Goal: Transaction & Acquisition: Purchase product/service

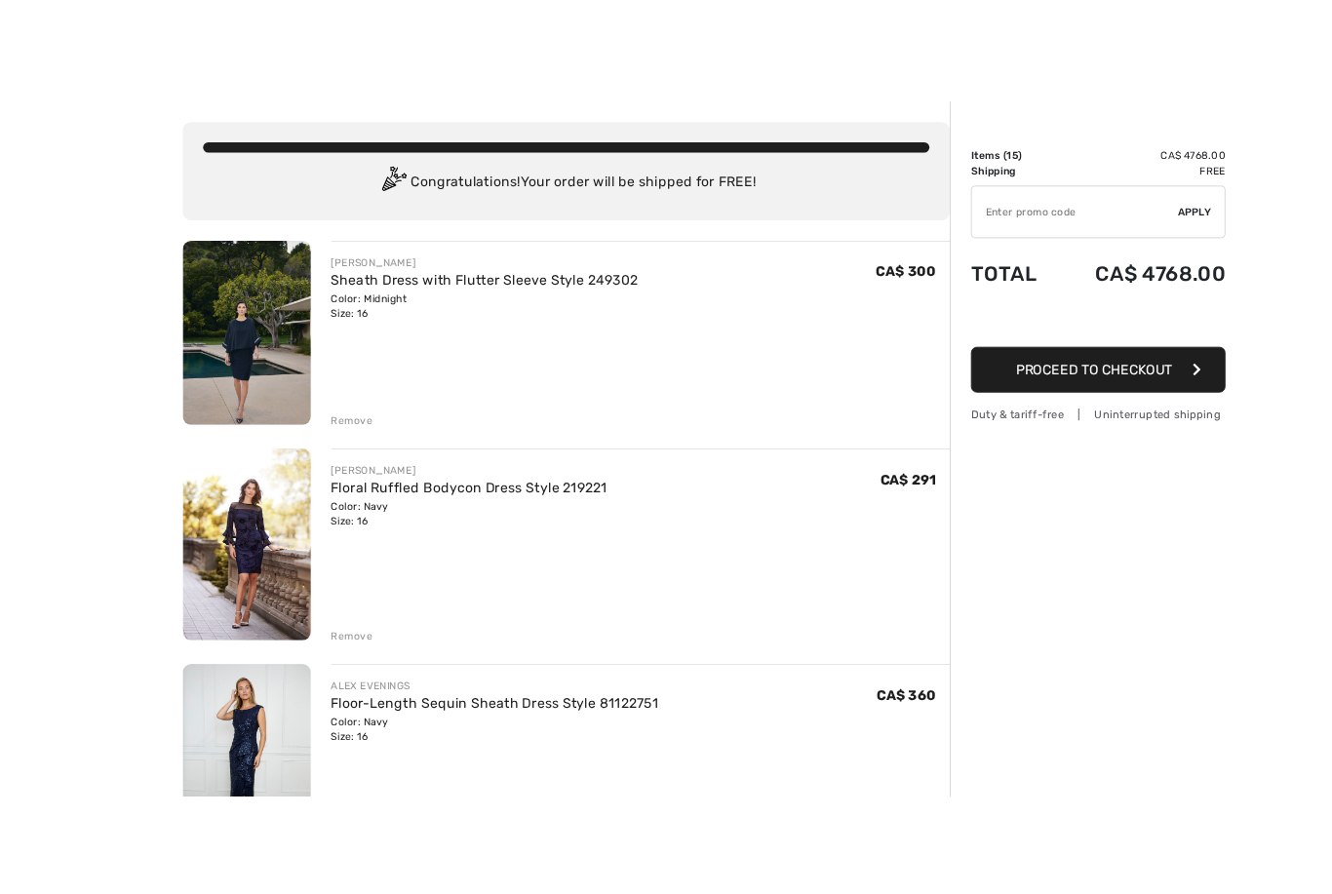
scroll to position [49, 0]
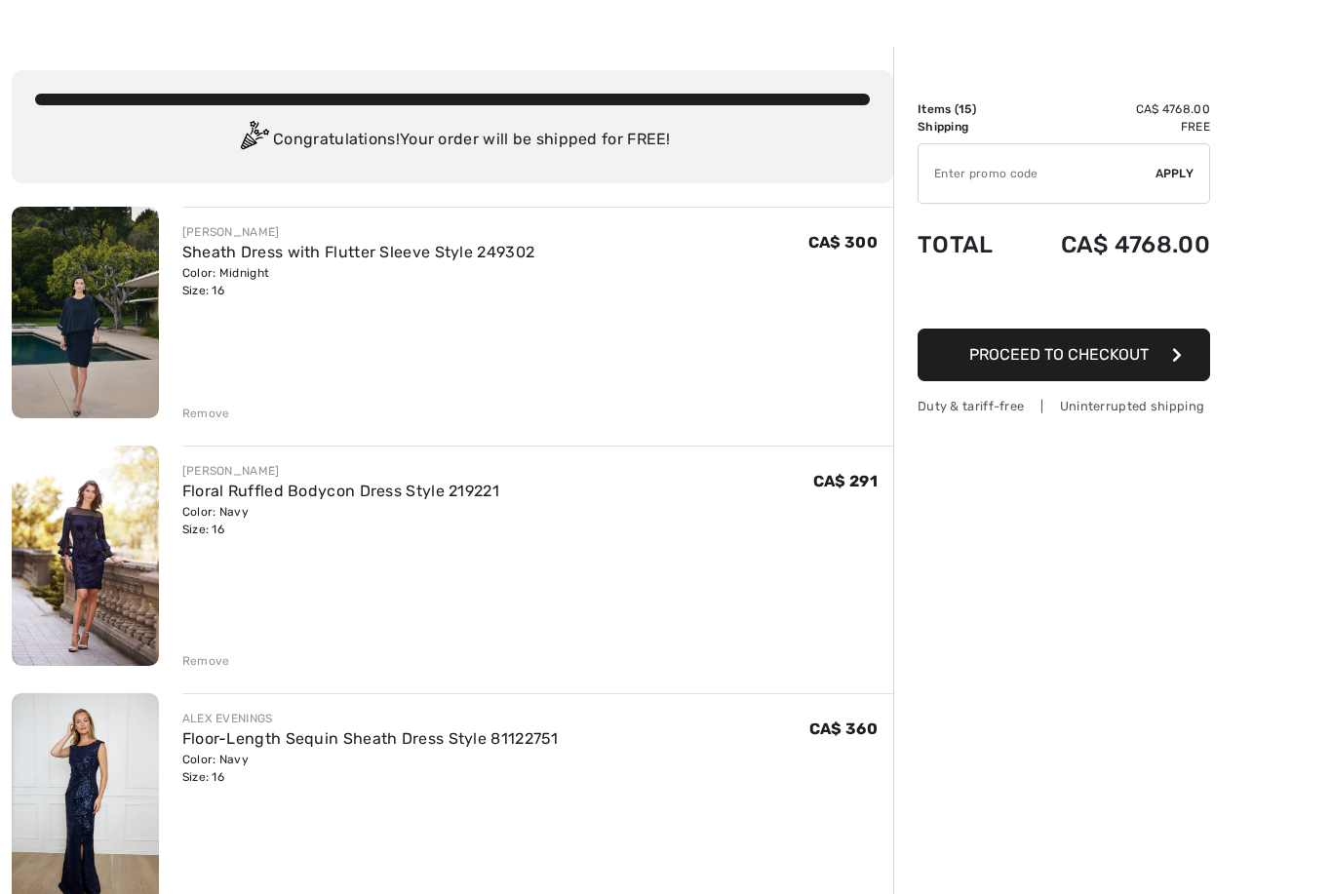
click at [461, 273] on div "Color: Midnight Size: 16" at bounding box center [358, 281] width 353 height 35
click at [135, 341] on img at bounding box center [85, 313] width 147 height 212
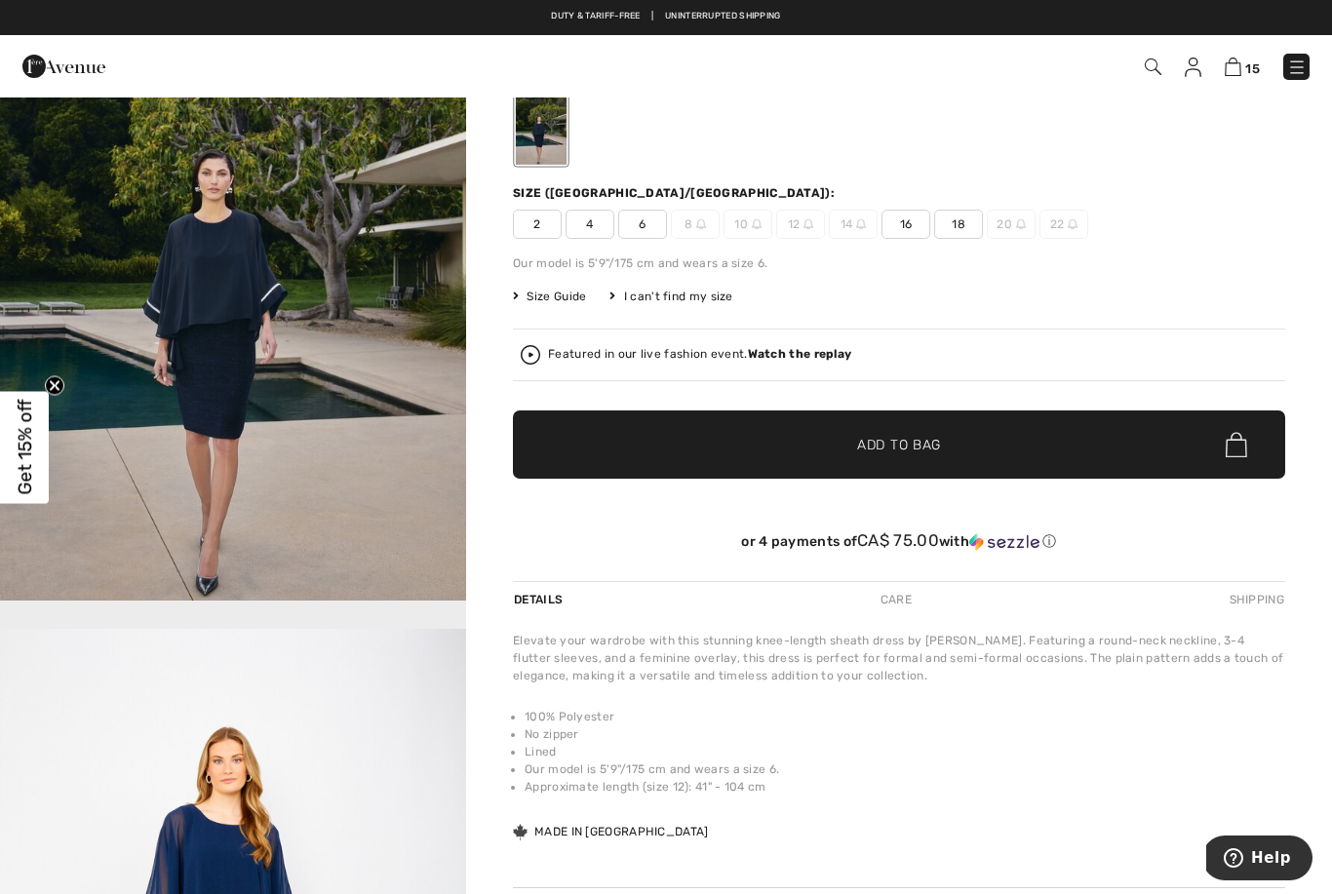
scroll to position [160, 0]
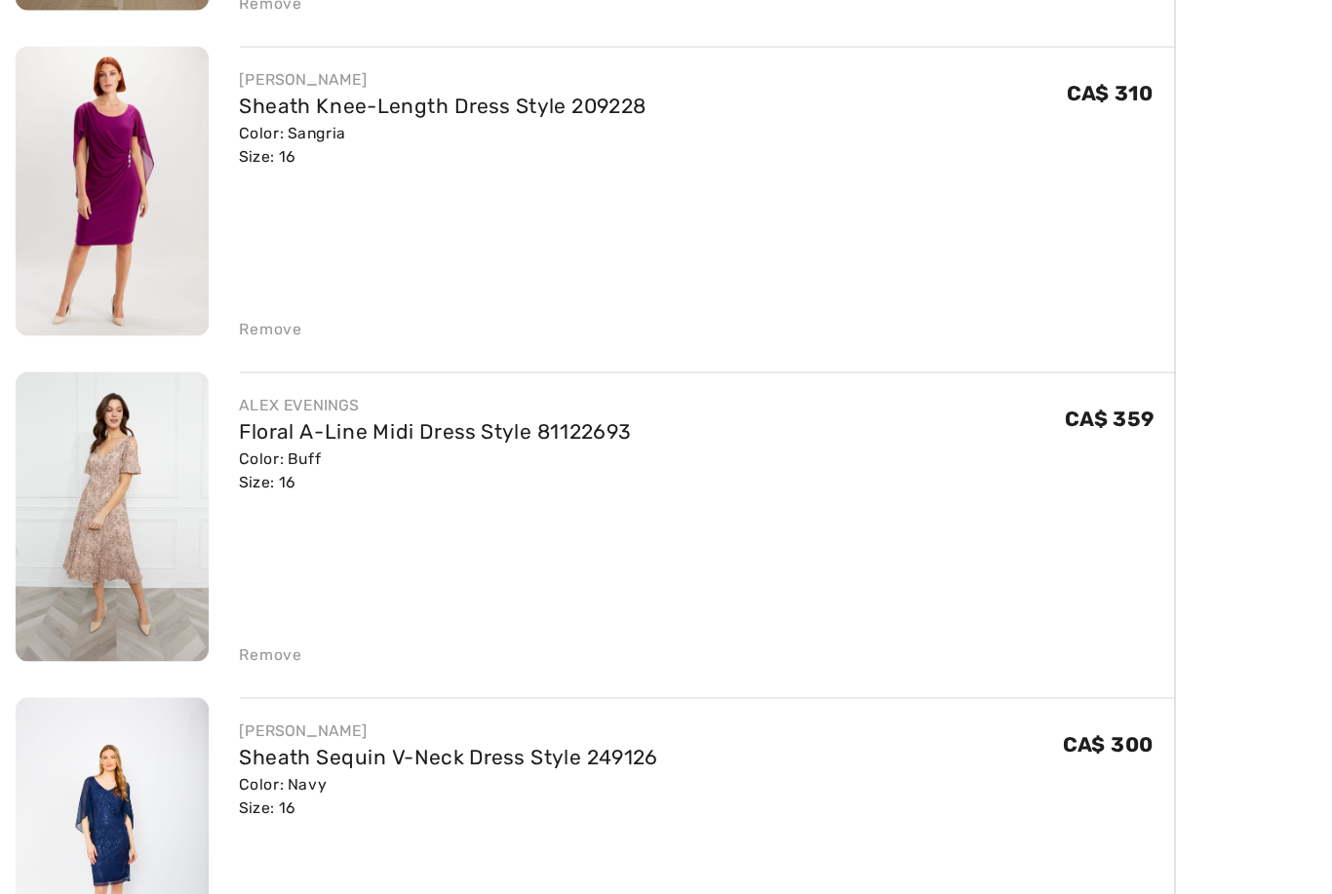
scroll to position [840, 0]
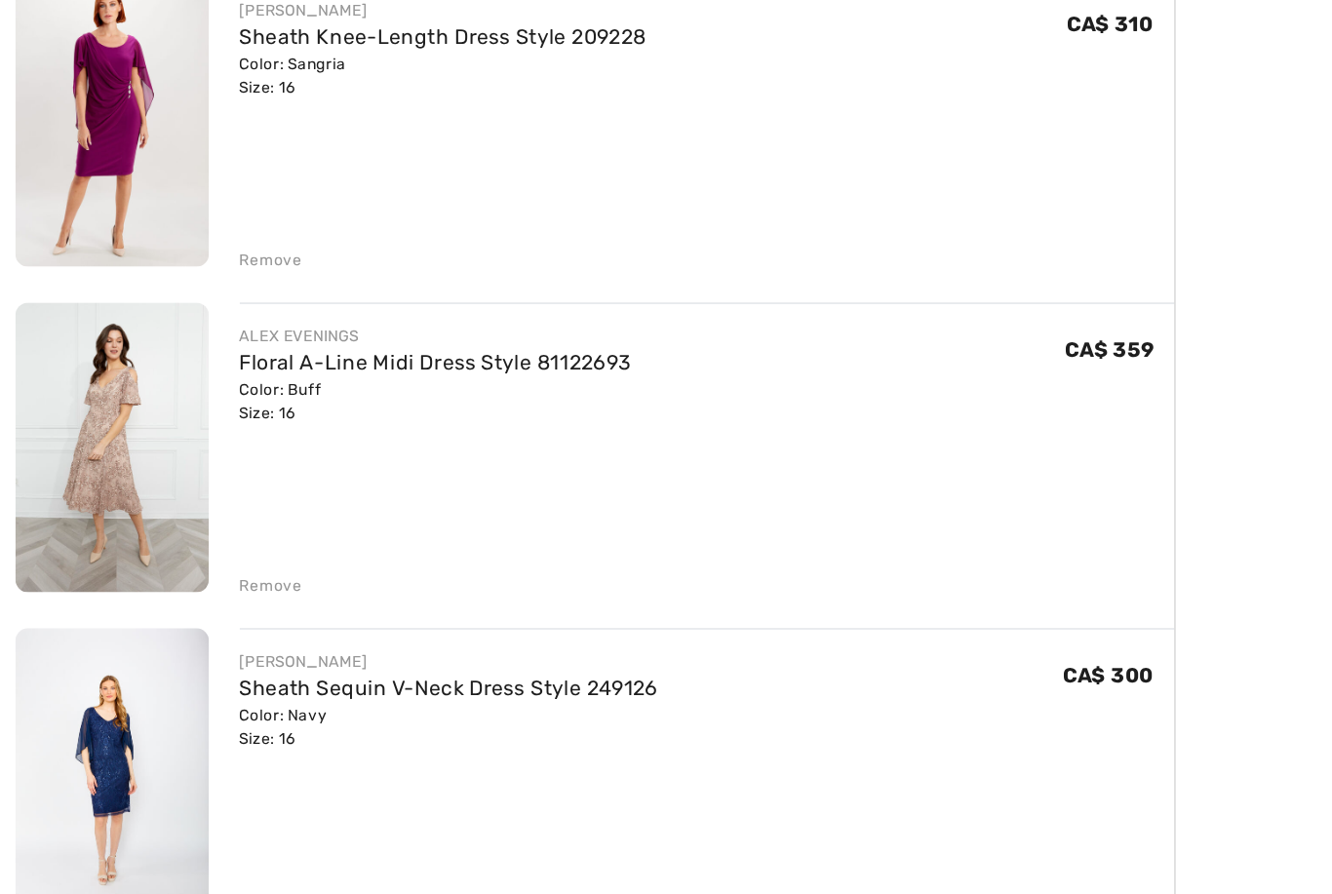
click at [218, 603] on div "Remove" at bounding box center [206, 612] width 48 height 18
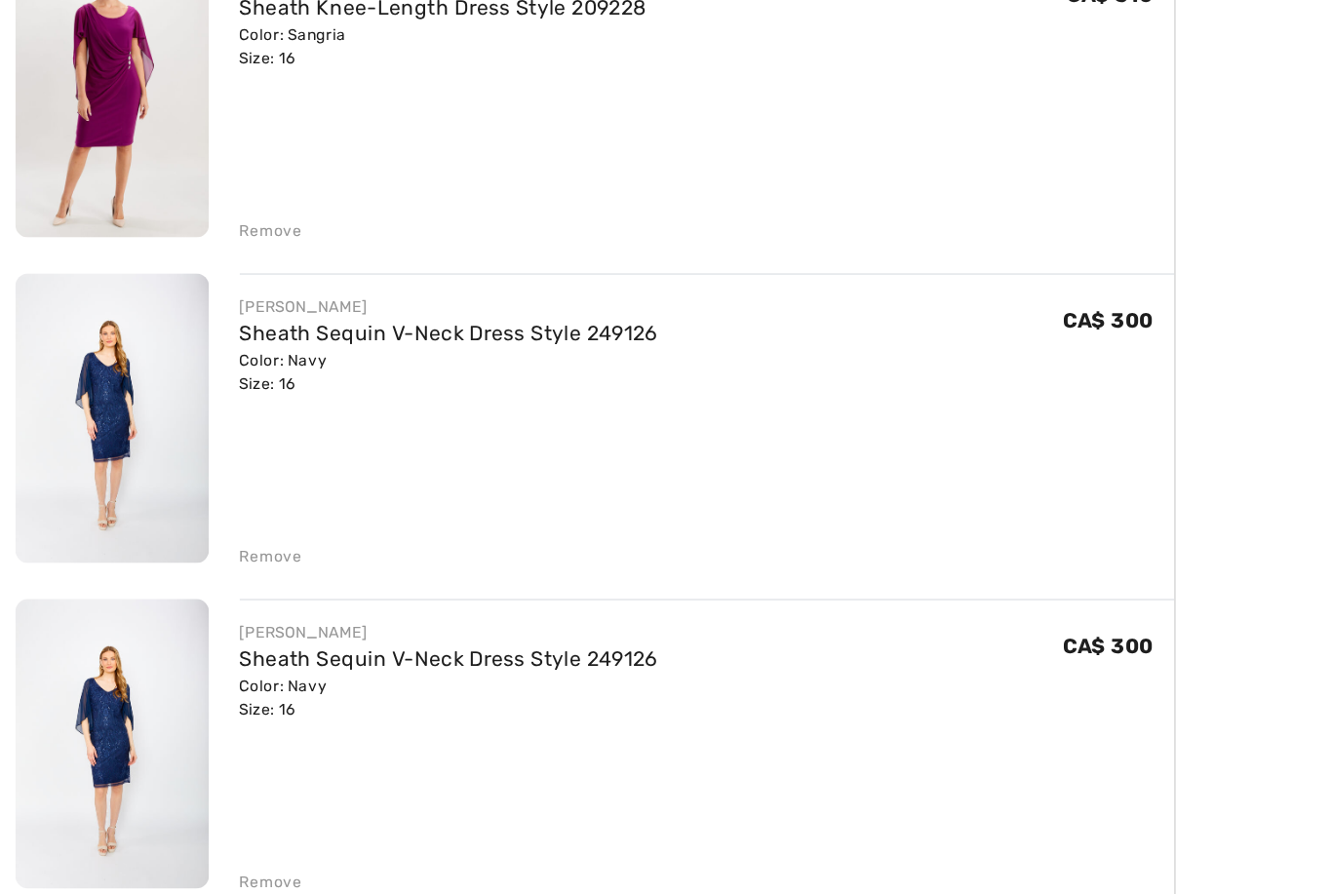
scroll to position [863, 0]
click at [223, 581] on div "Remove" at bounding box center [206, 590] width 48 height 18
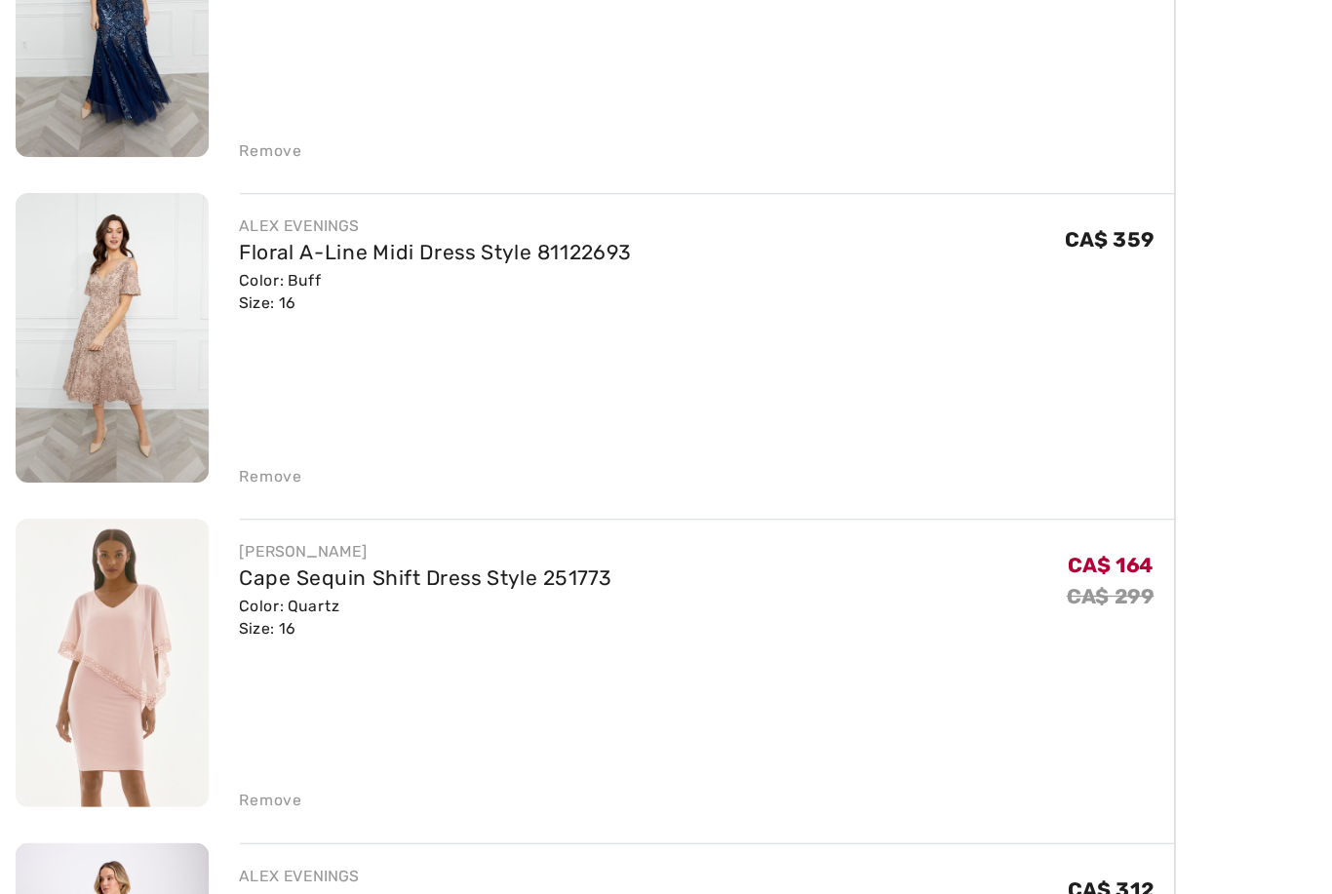
scroll to position [2456, 0]
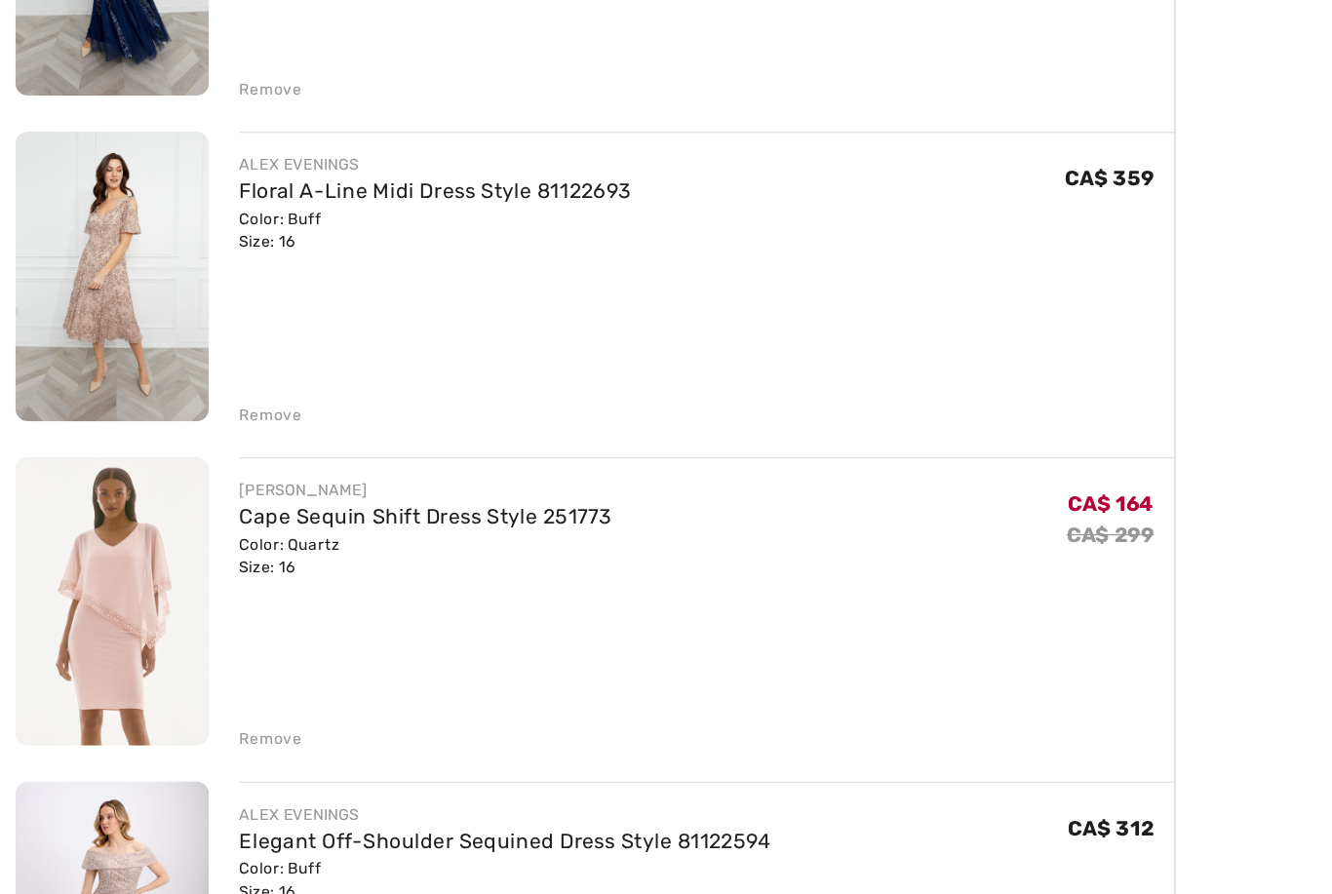
click at [222, 474] on div "Remove" at bounding box center [206, 483] width 48 height 18
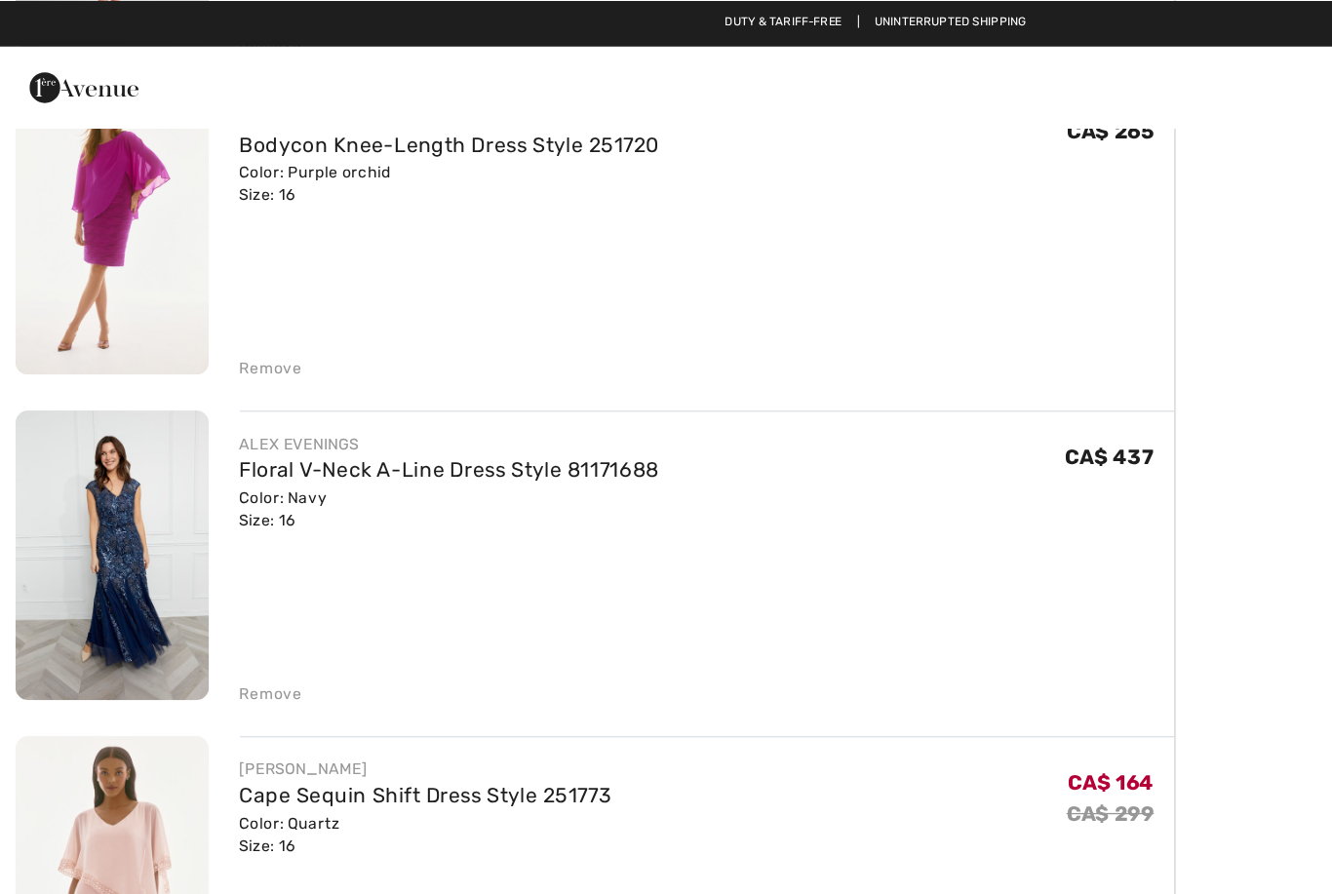
scroll to position [2162, 0]
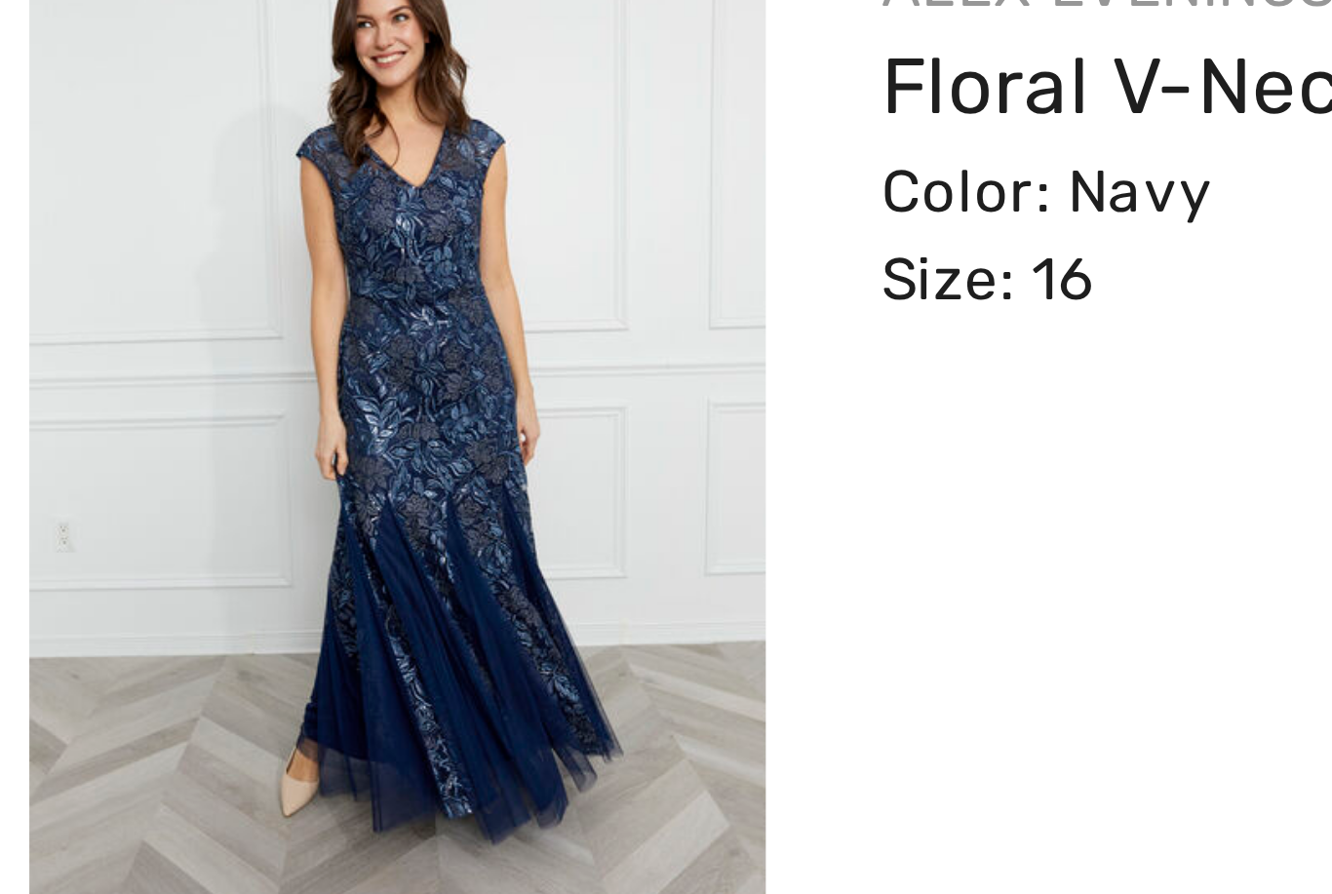
click at [217, 349] on link "Floral V-Neck A-Line Dress Style 81171688" at bounding box center [341, 358] width 319 height 19
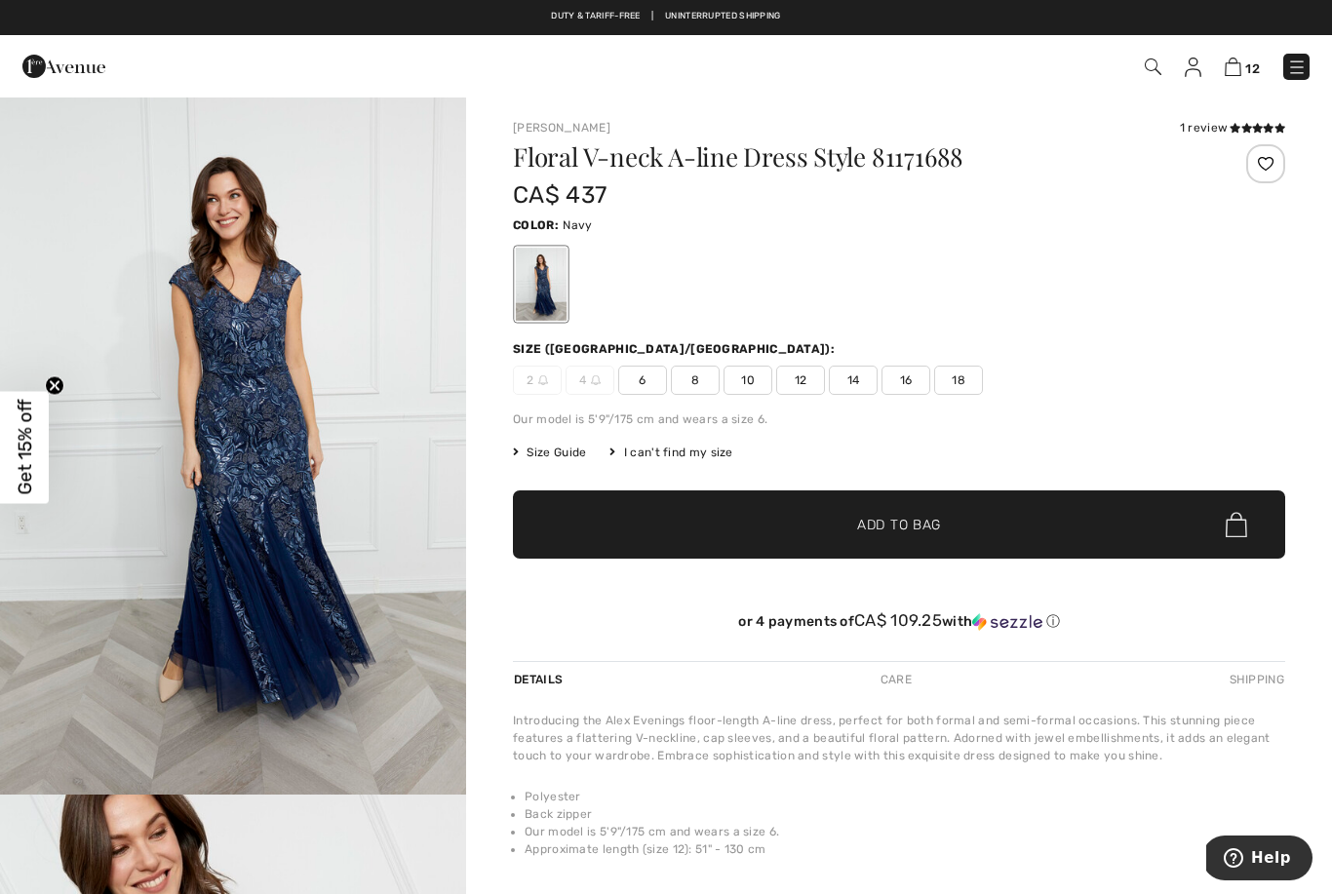
click at [884, 152] on h1 "Floral V-neck A-line Dress Style 81171688" at bounding box center [834, 156] width 643 height 25
click at [892, 164] on h1 "Floral V-neck A-line Dress Style 81171688" at bounding box center [834, 156] width 643 height 25
click at [263, 389] on img "1 / 4" at bounding box center [233, 445] width 466 height 699
click at [270, 492] on img "1 / 4" at bounding box center [233, 445] width 466 height 699
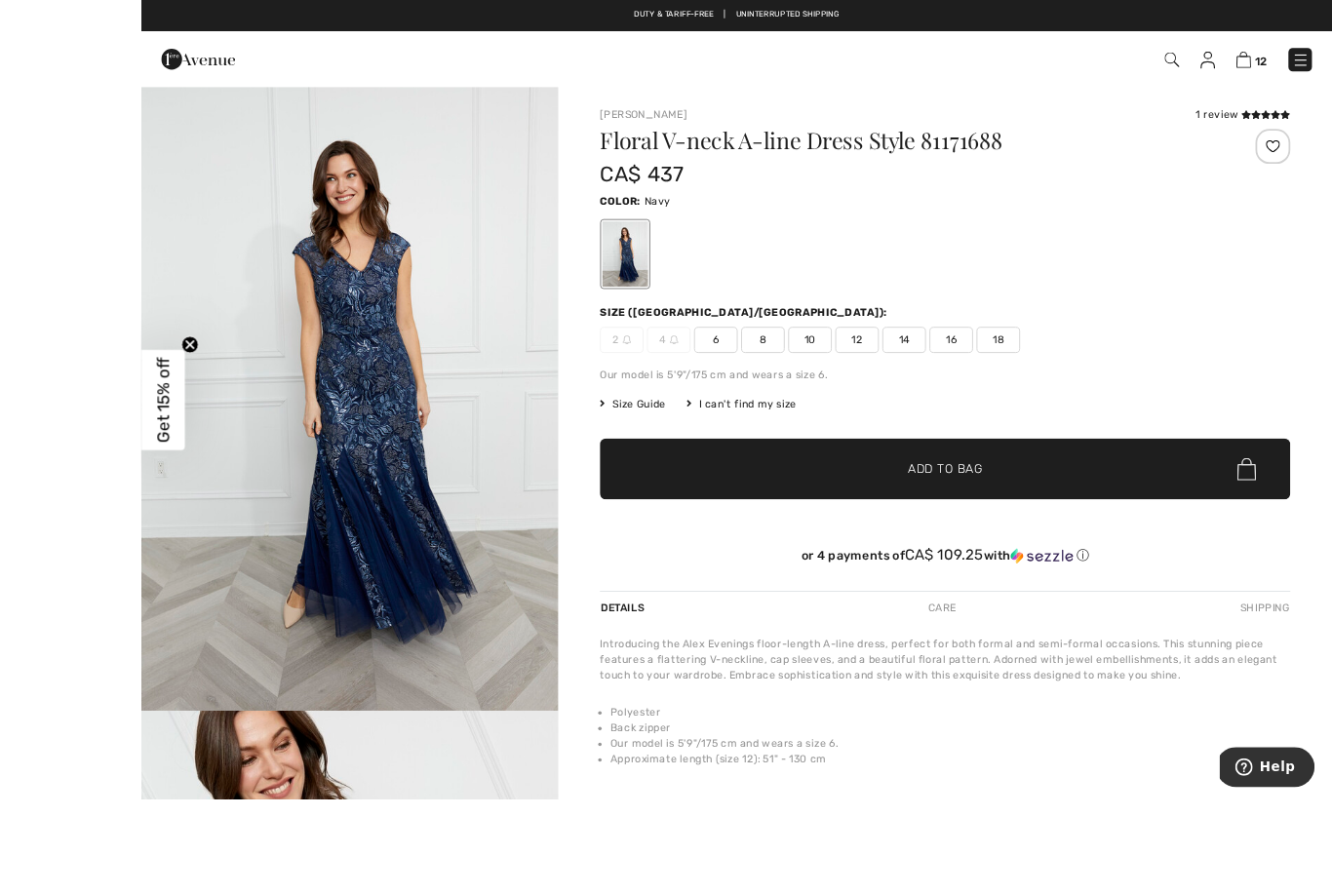
scroll to position [13, 0]
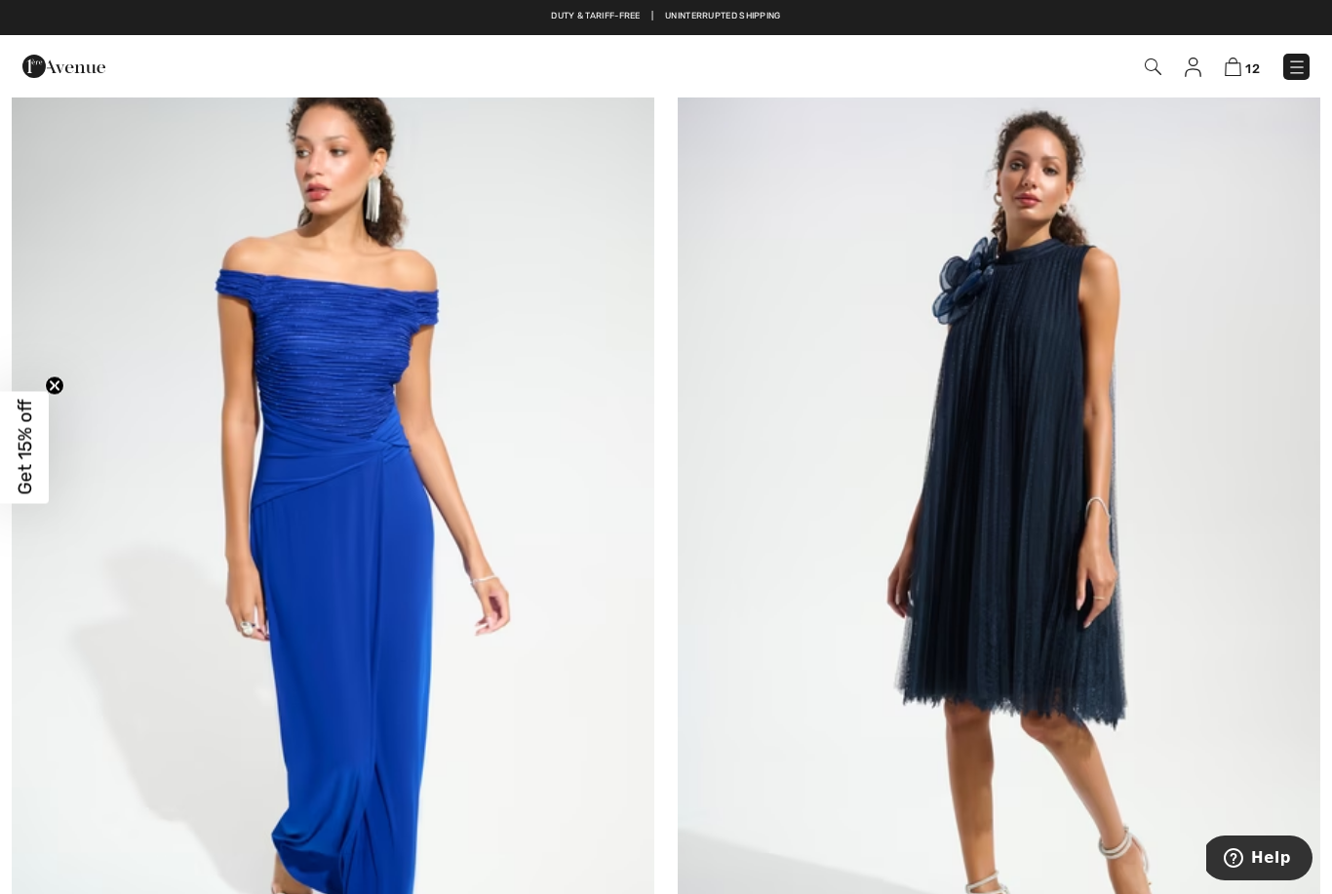
click at [1227, 62] on img at bounding box center [1232, 67] width 17 height 19
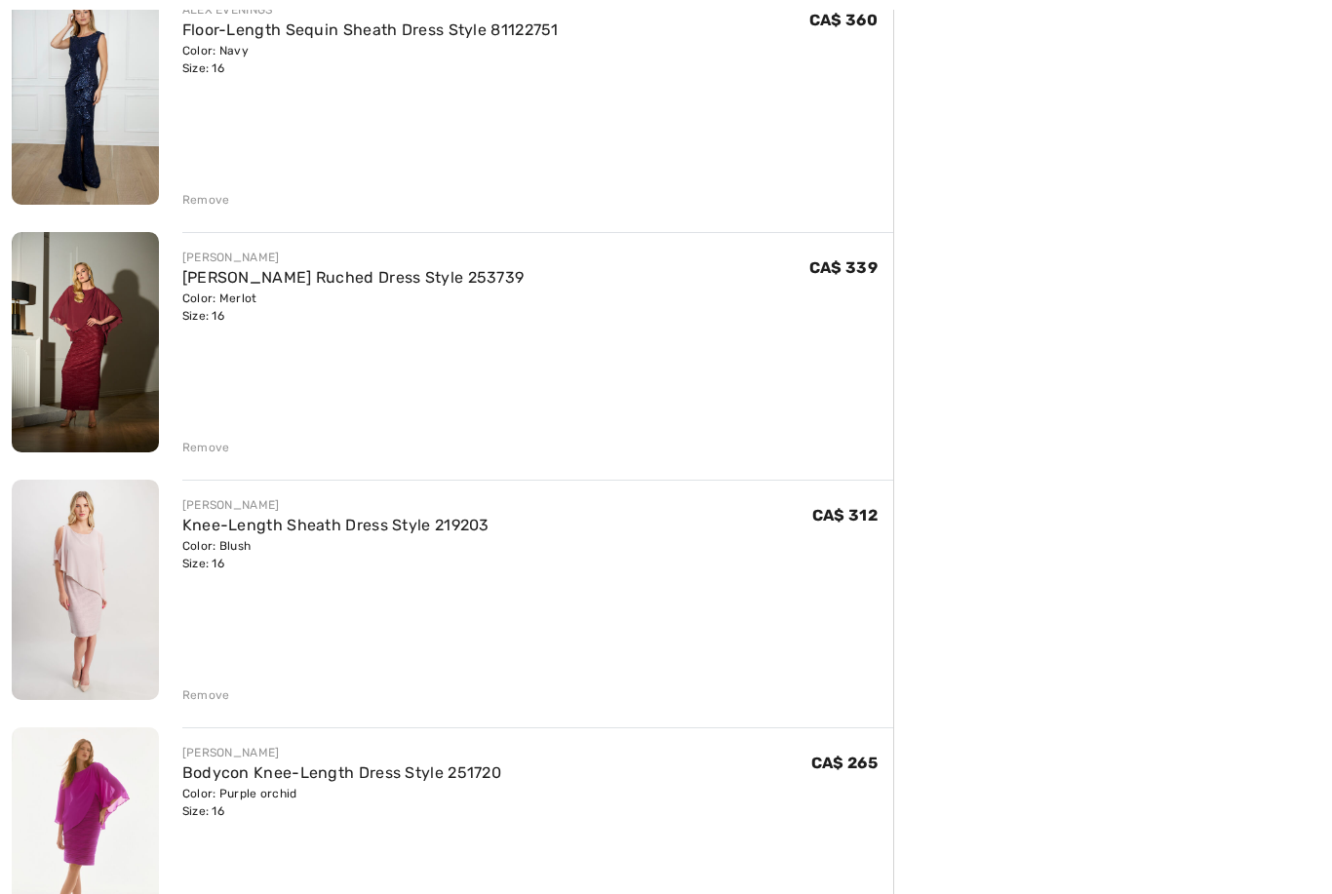
scroll to position [1526, 0]
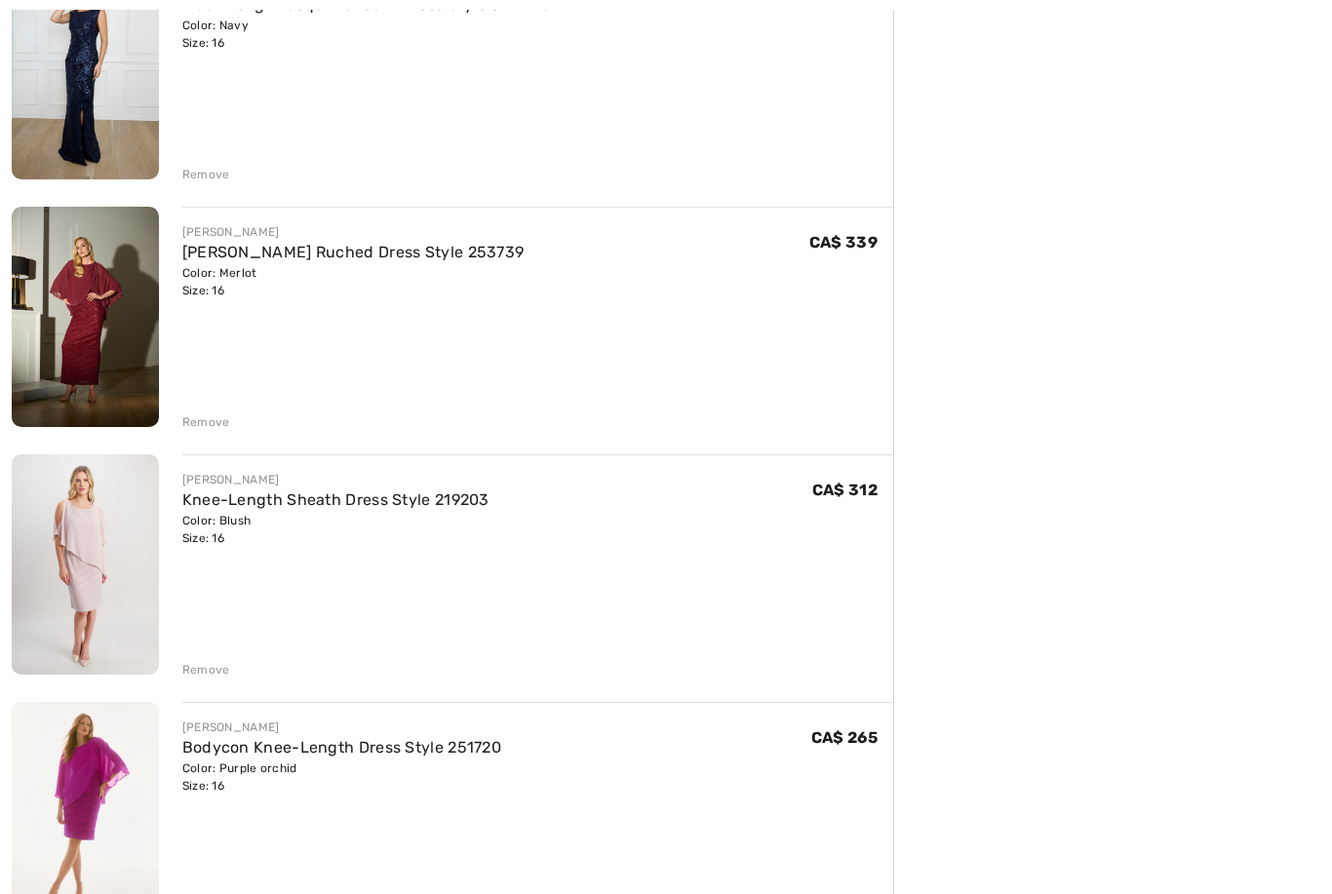
click at [224, 416] on div "Remove" at bounding box center [206, 422] width 48 height 18
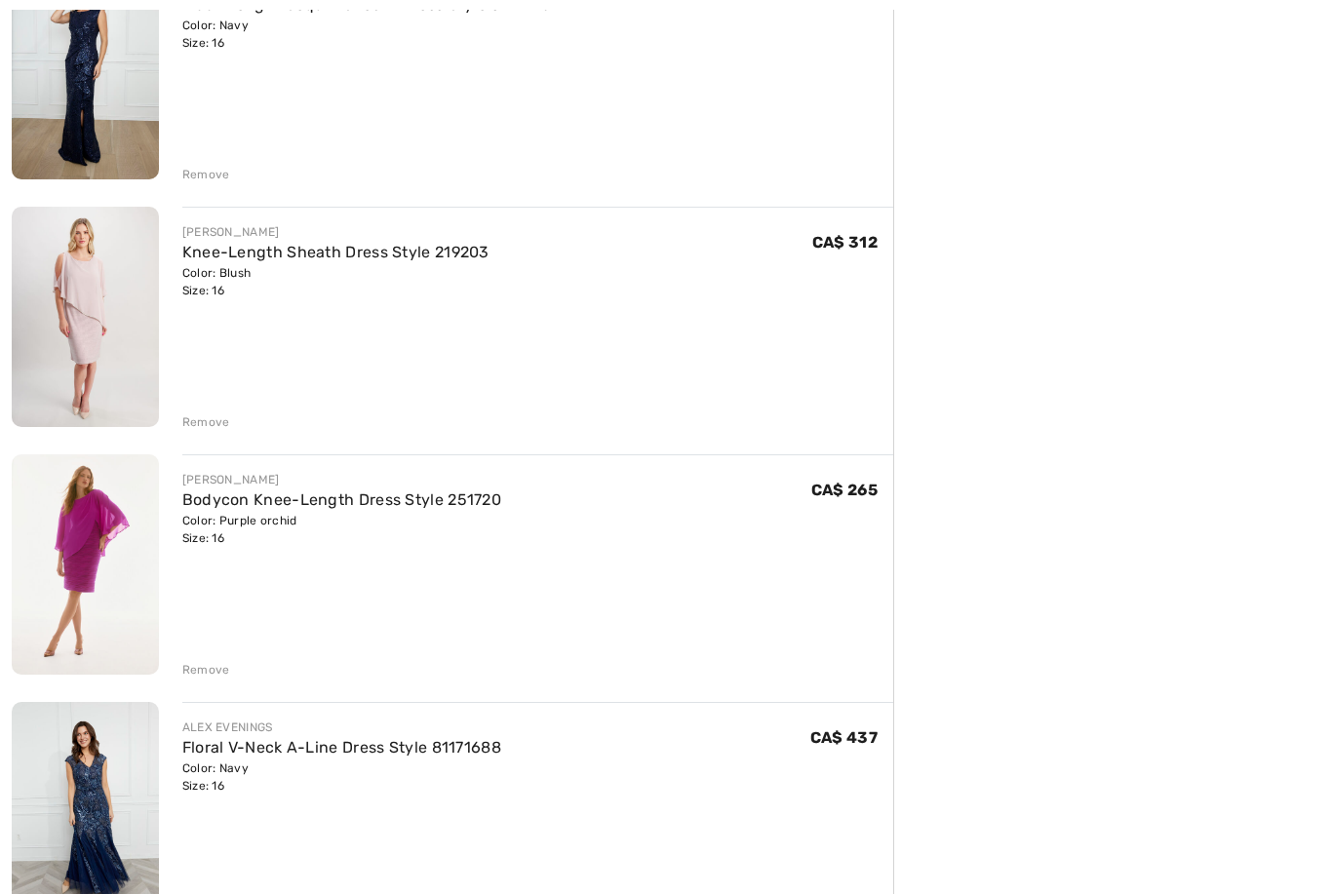
click at [446, 243] on link "Knee-Length Sheath Dress Style 219203" at bounding box center [335, 252] width 307 height 19
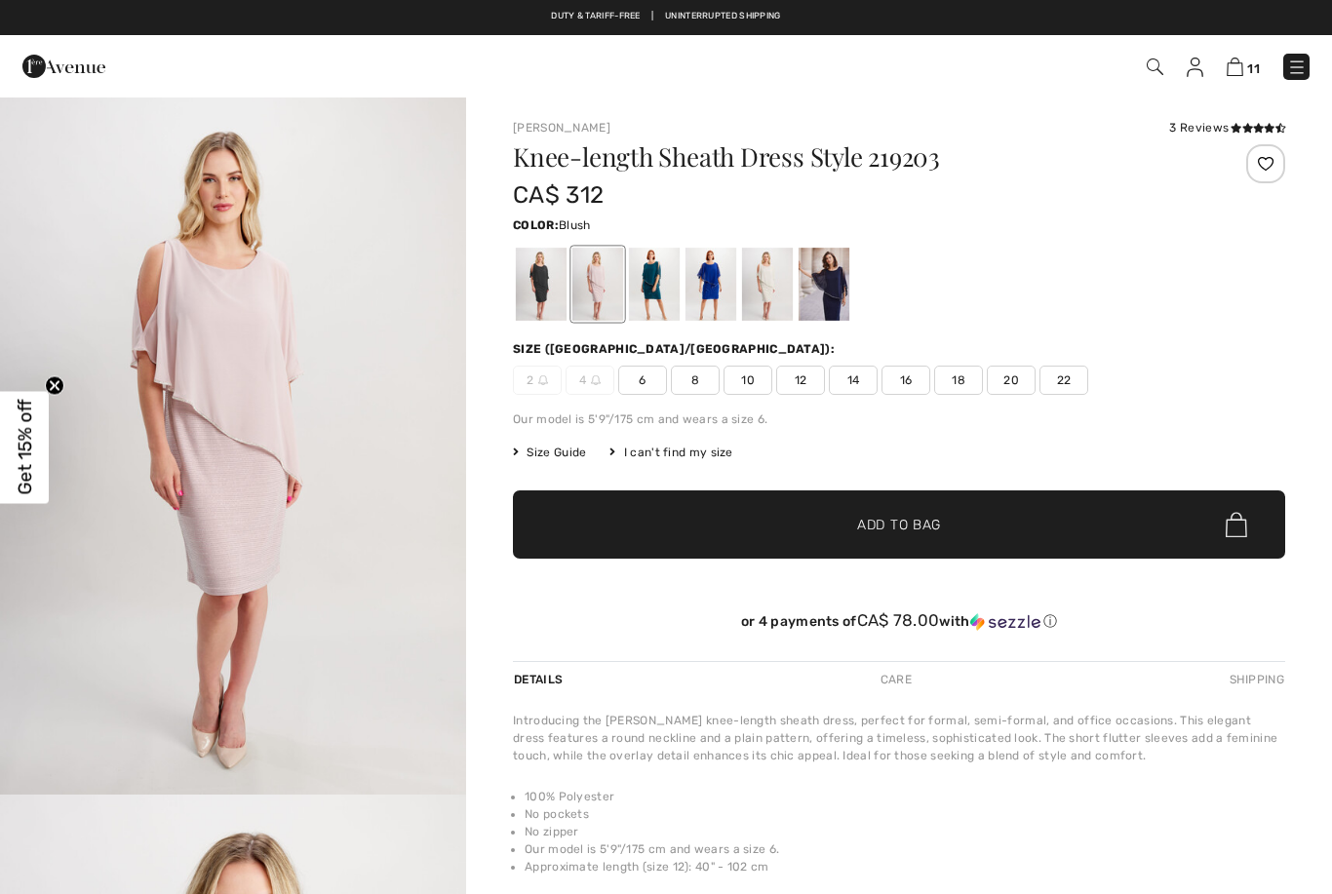
checkbox input "true"
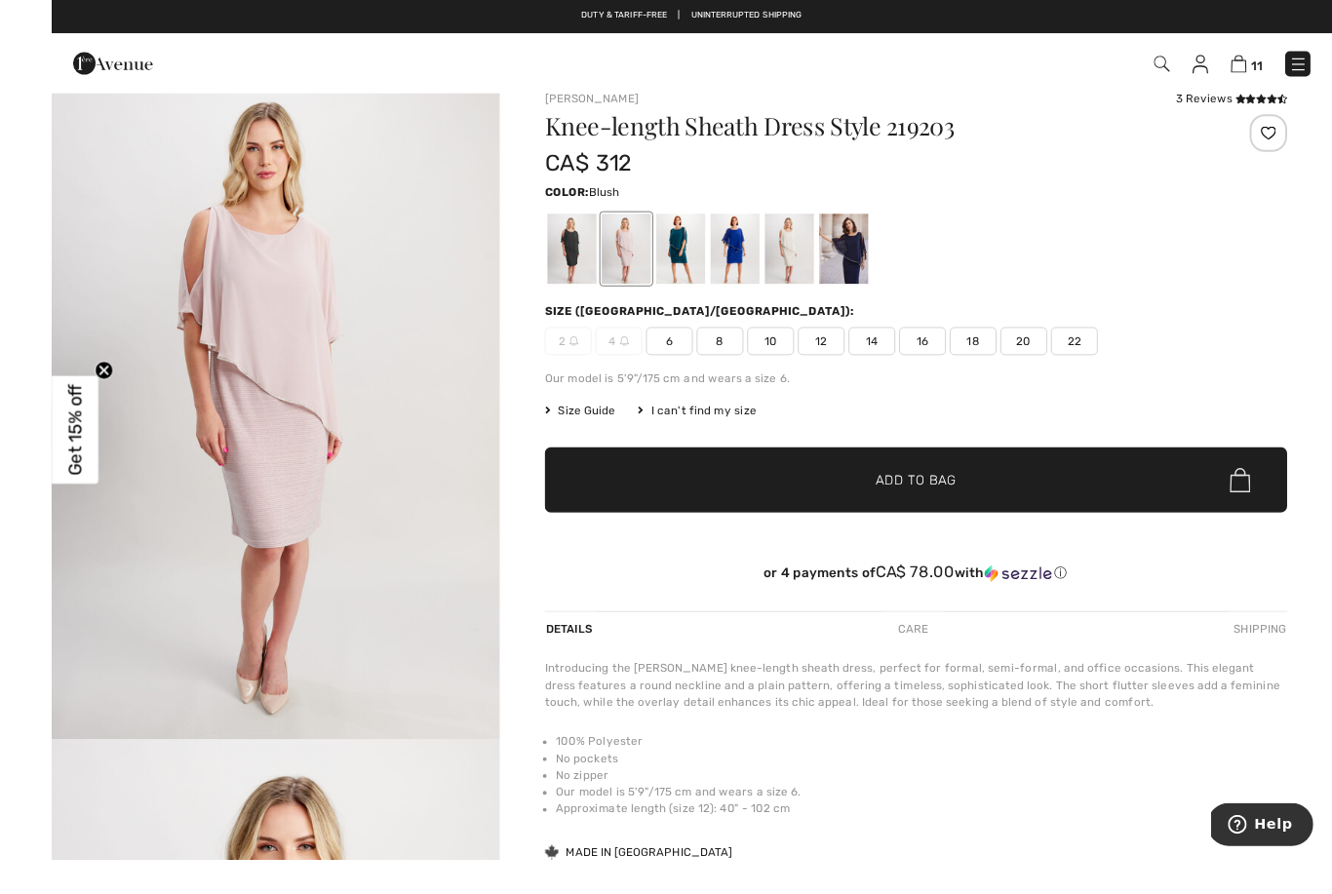
scroll to position [58, 0]
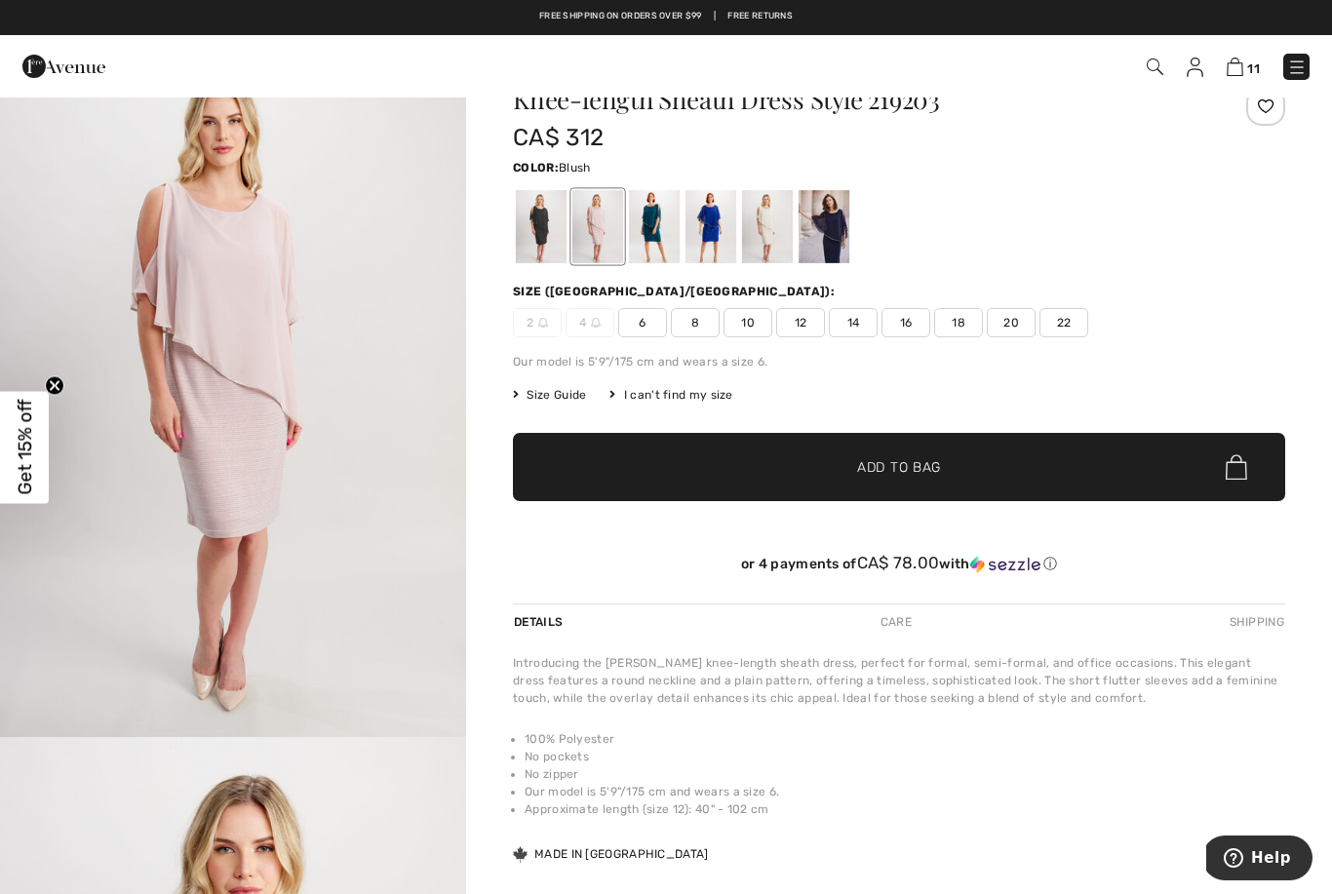
click at [1257, 61] on span "11" at bounding box center [1253, 68] width 13 height 15
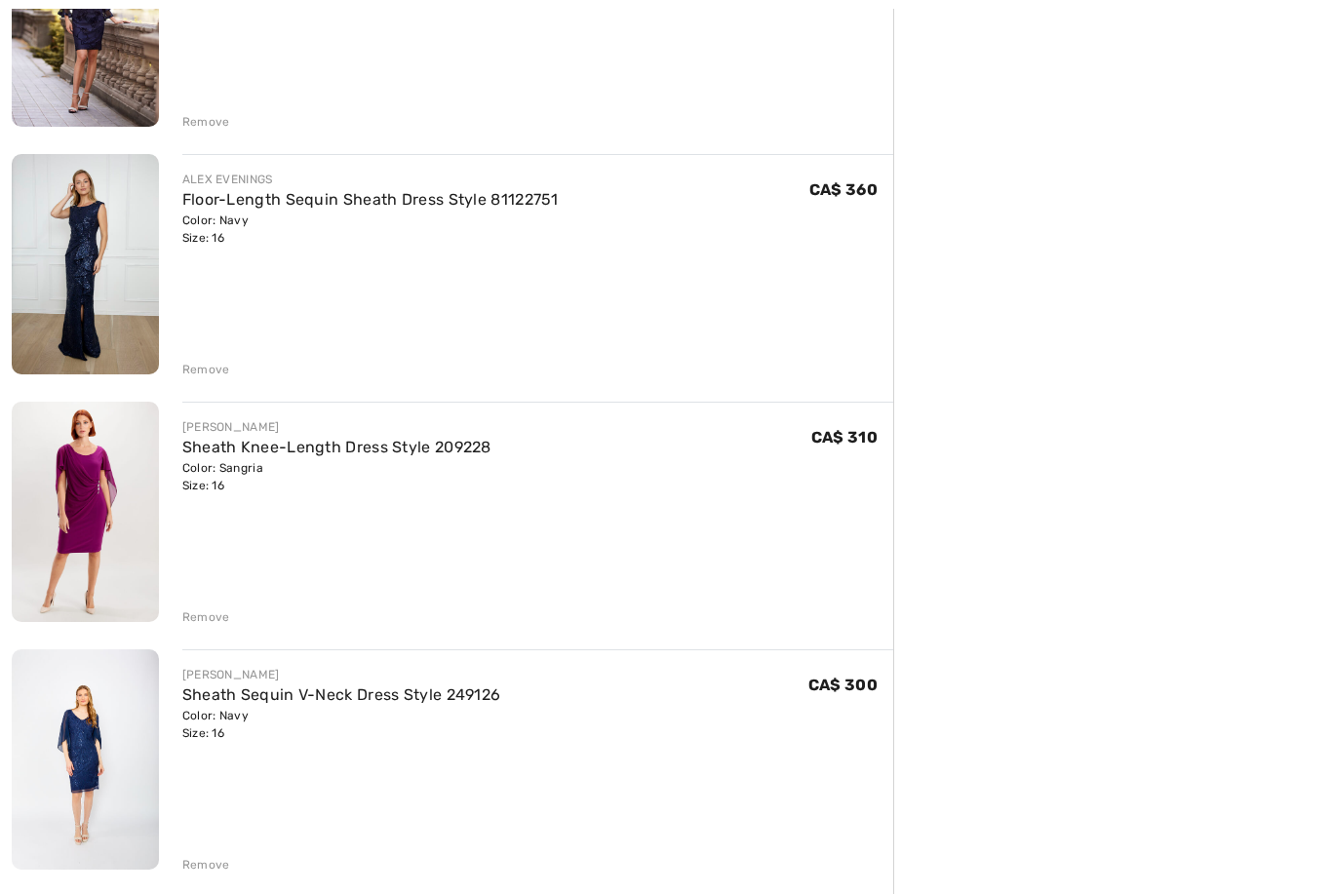
scroll to position [588, 0]
click at [349, 446] on link "Sheath Knee-Length Dress Style 209228" at bounding box center [336, 447] width 309 height 19
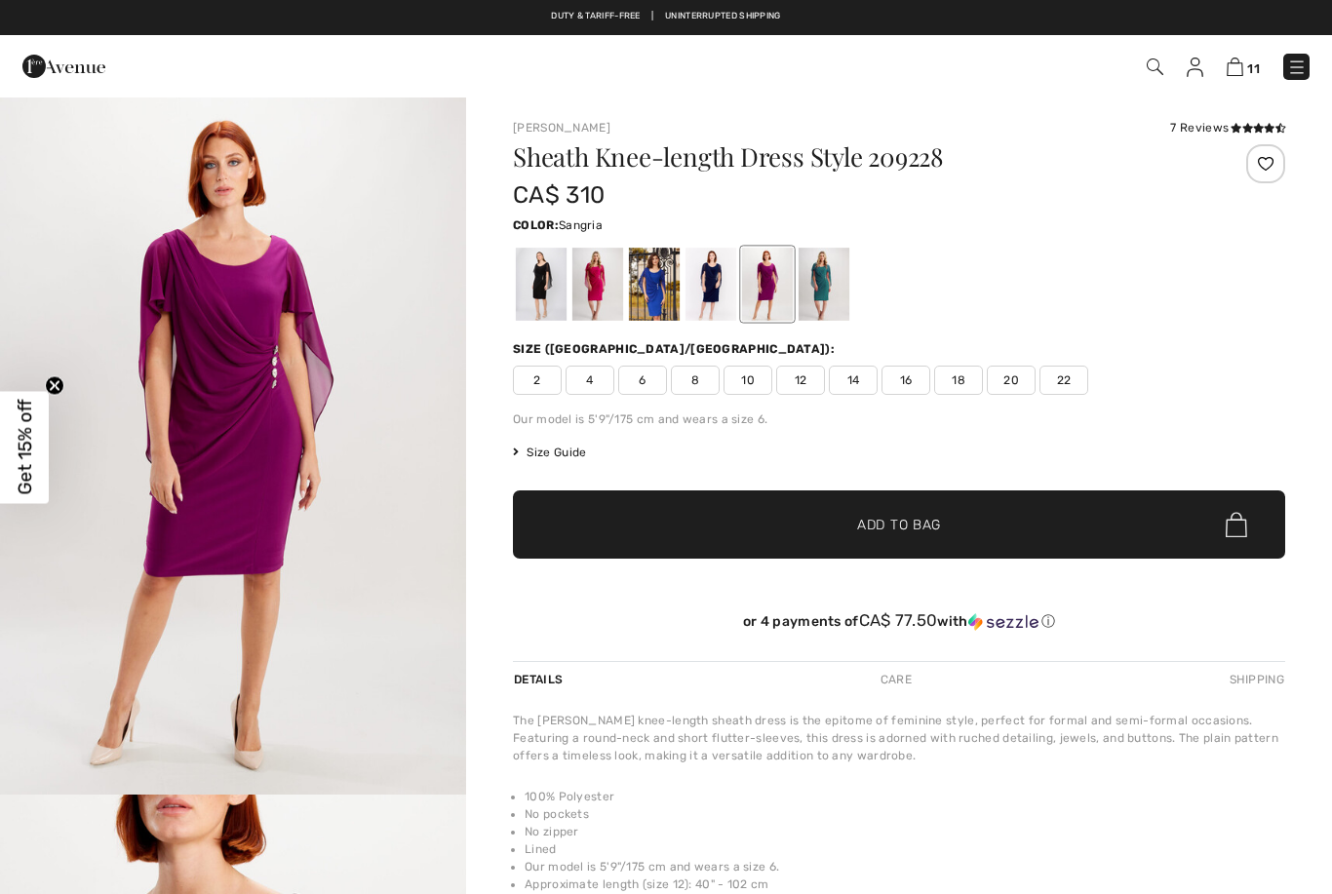
checkbox input "true"
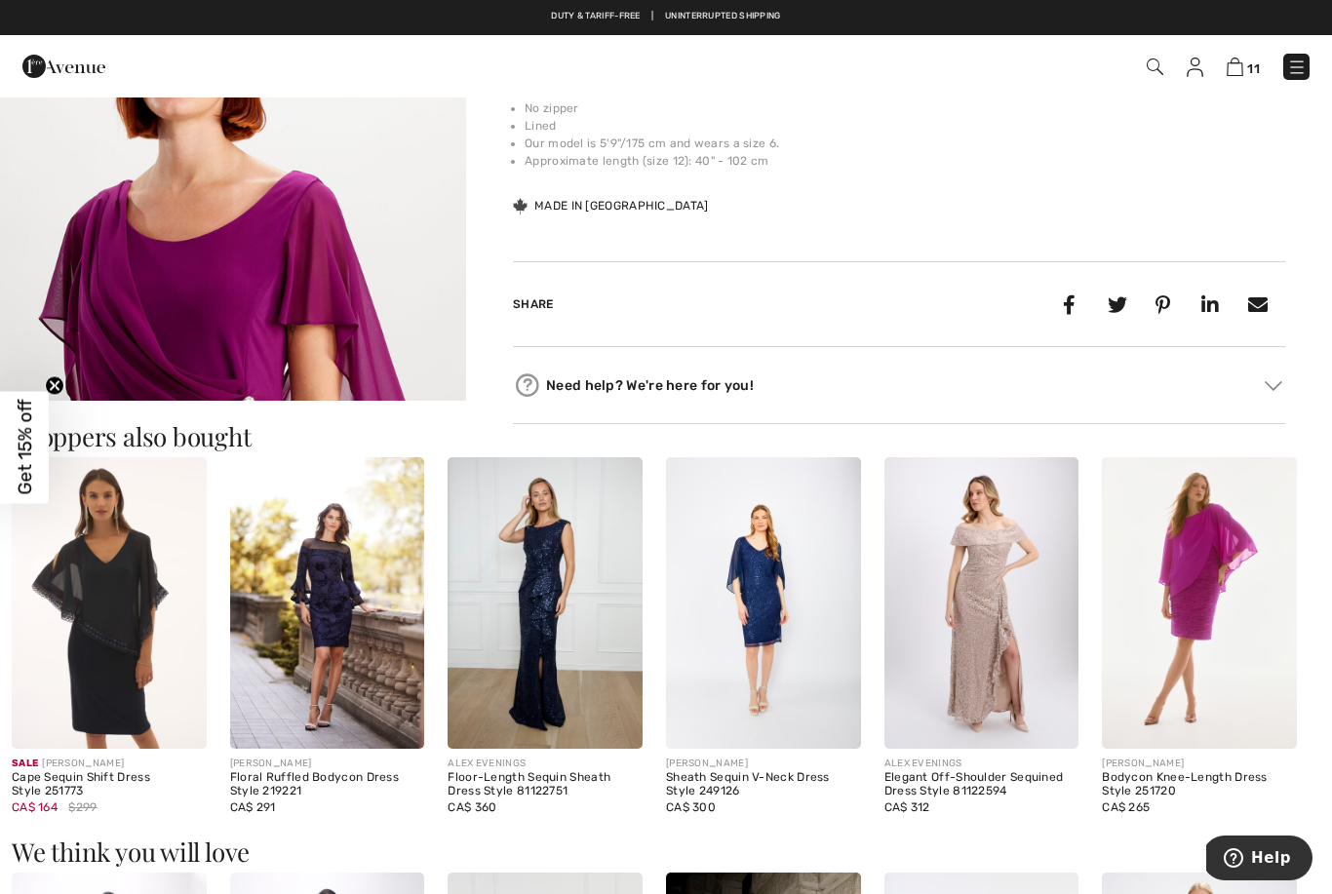
scroll to position [722, 0]
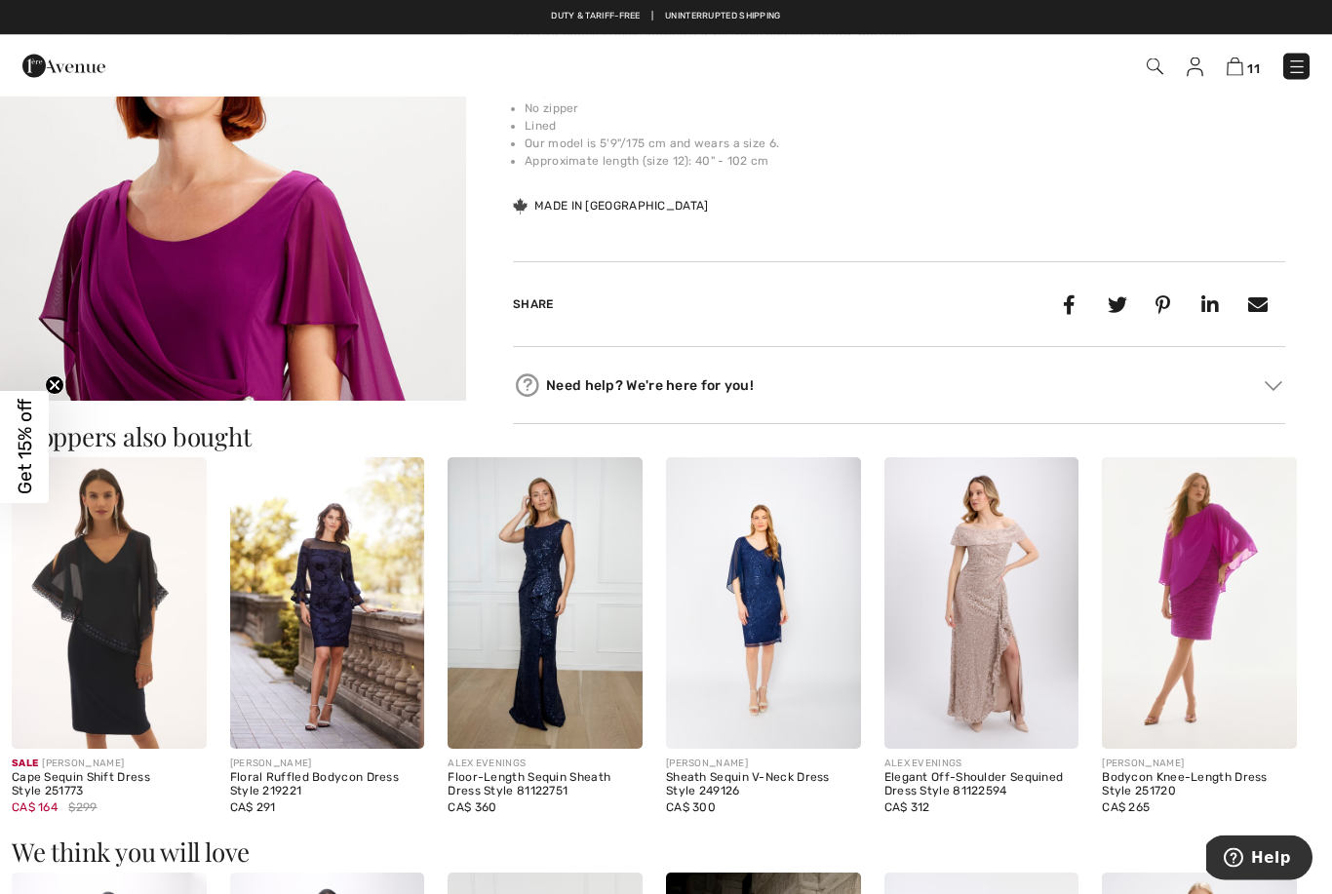
click at [380, 330] on img "2 / 5" at bounding box center [233, 421] width 466 height 699
